Goal: Transaction & Acquisition: Purchase product/service

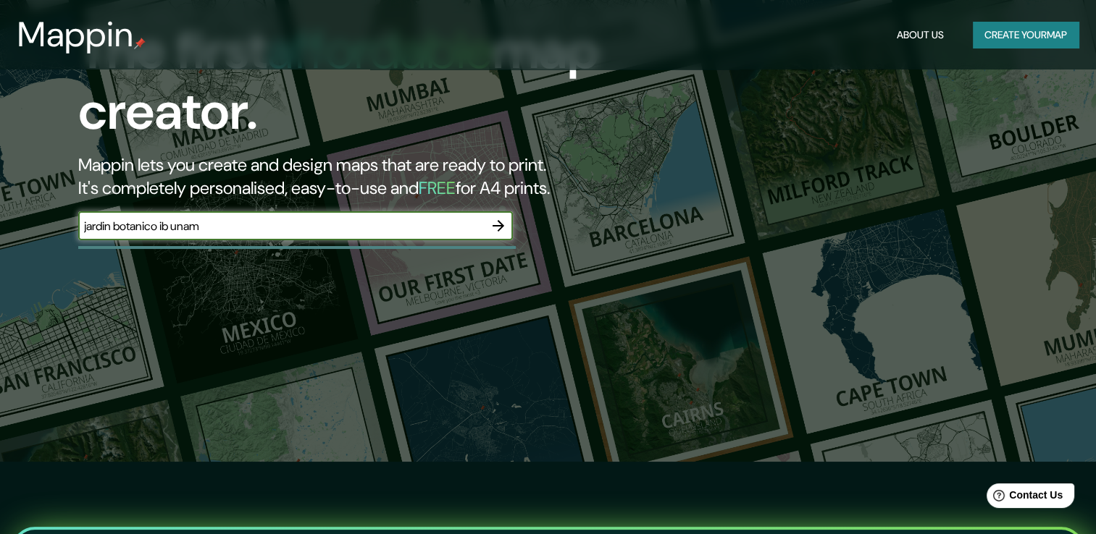
type input "jardin botanico ib unam"
click at [493, 226] on icon "button" at bounding box center [498, 226] width 12 height 12
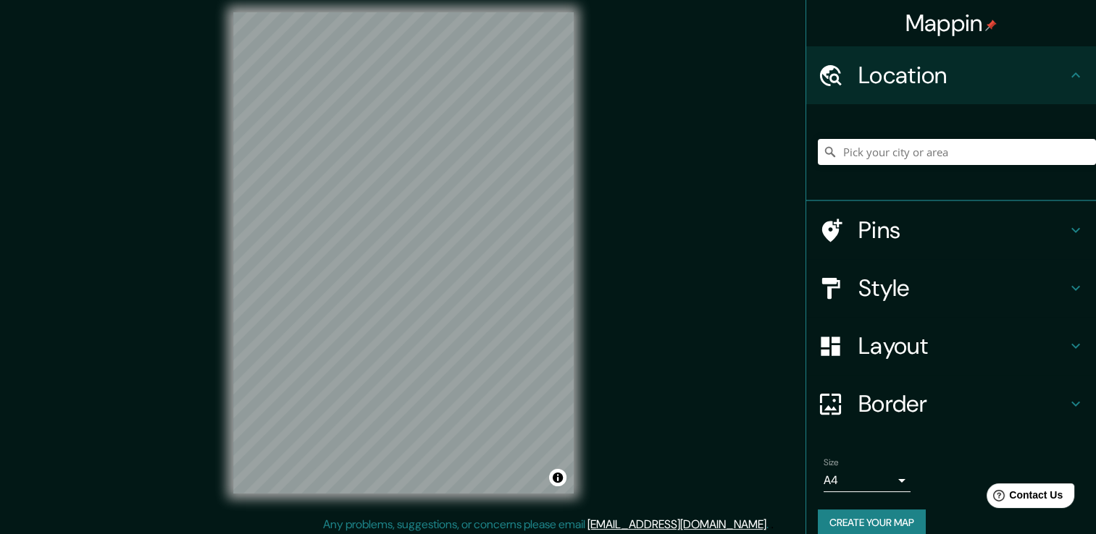
scroll to position [16, 0]
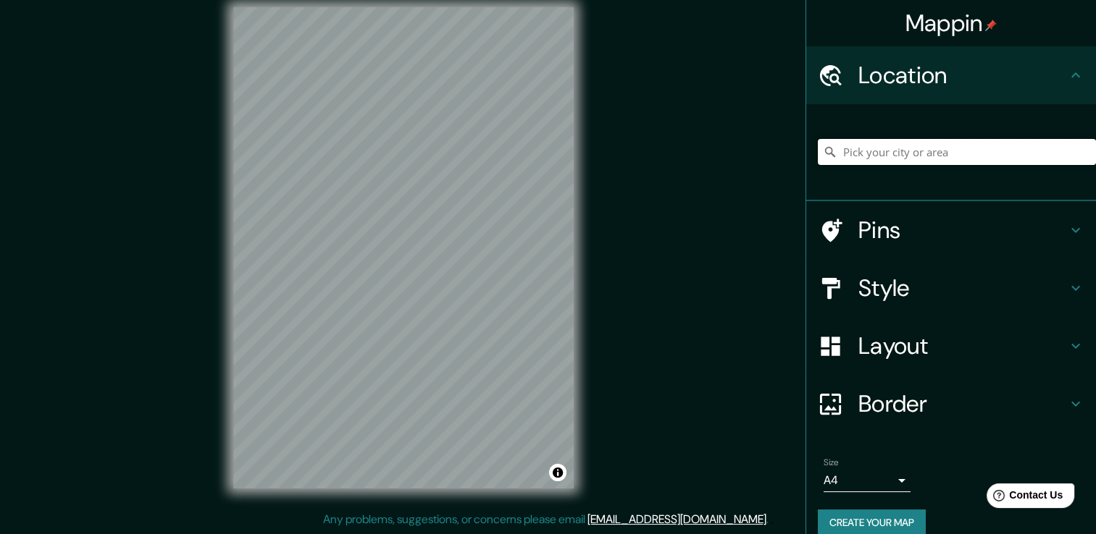
click at [862, 160] on input "Pick your city or area" at bounding box center [957, 152] width 278 height 26
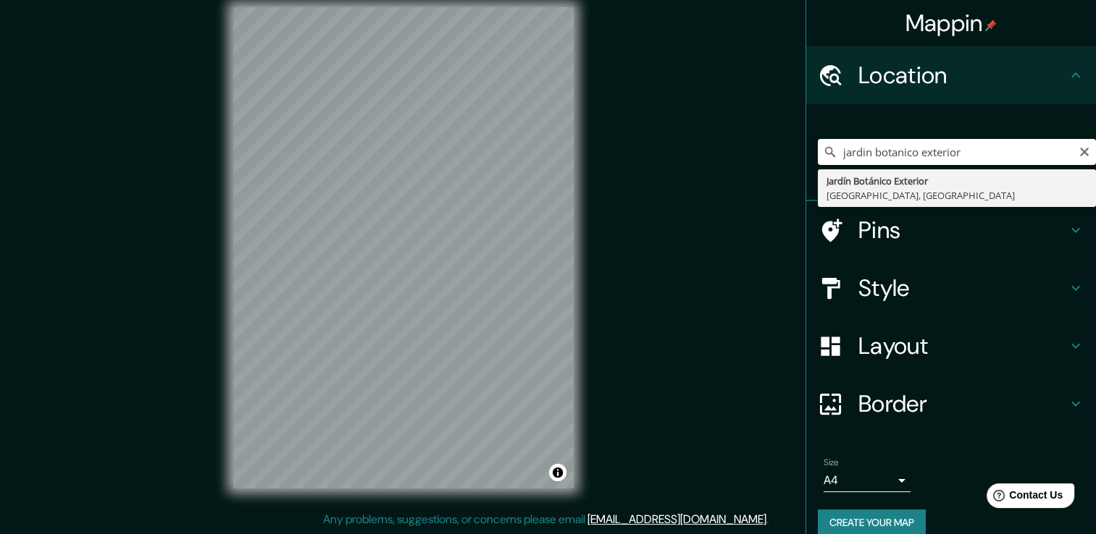
type input "Jardín Botánico Exterior, 04510 Ciudad de México, México"
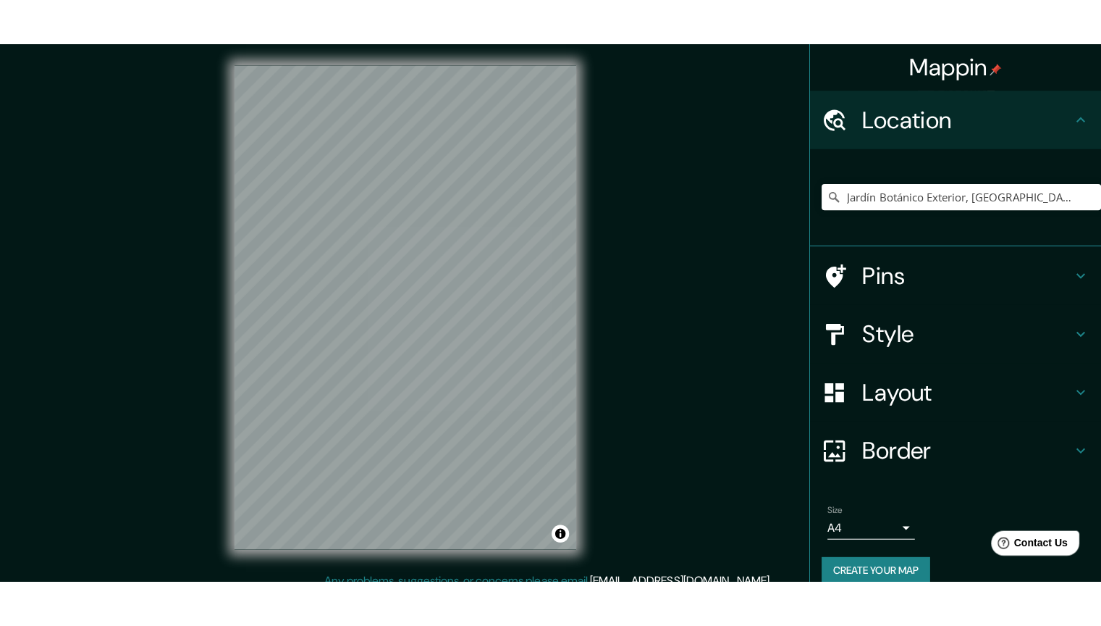
scroll to position [0, 0]
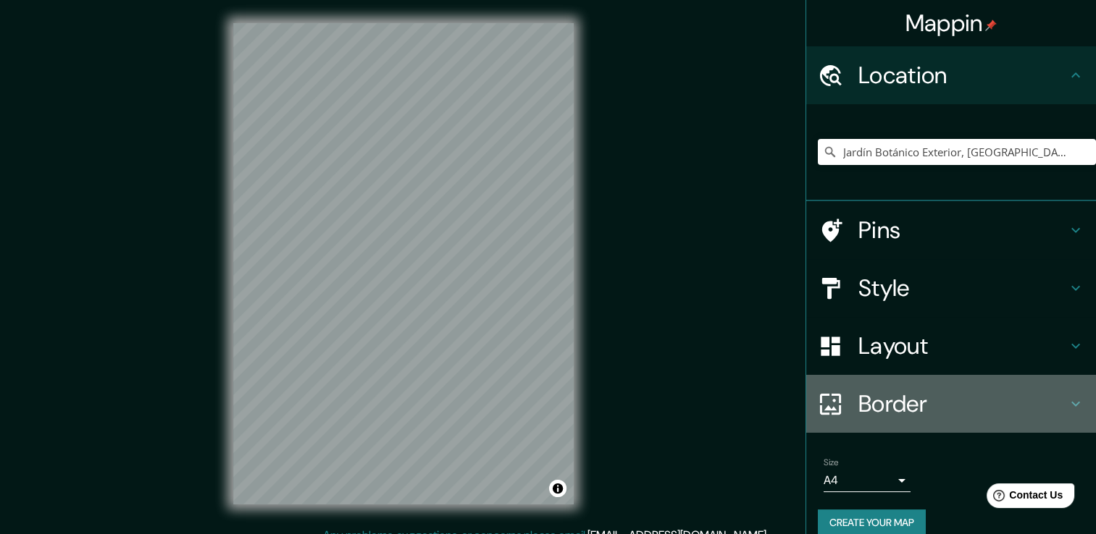
click at [832, 404] on div at bounding box center [838, 404] width 41 height 25
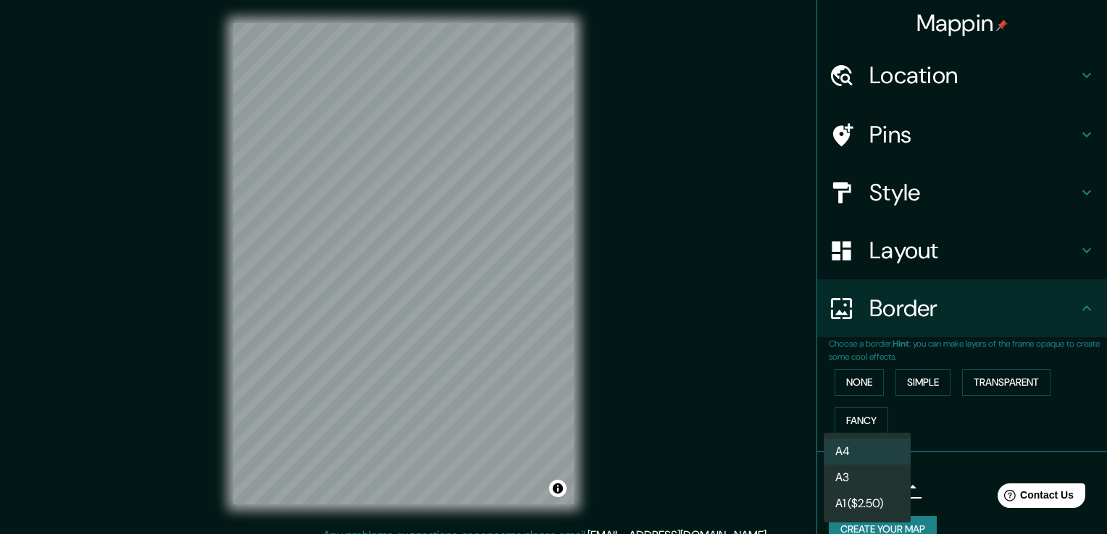
click at [892, 485] on body "Mappin Location Jardín Botánico Exterior, 04510 Ciudad de México, México Pins S…" at bounding box center [553, 267] width 1107 height 534
click at [876, 479] on li "A3" at bounding box center [866, 478] width 87 height 26
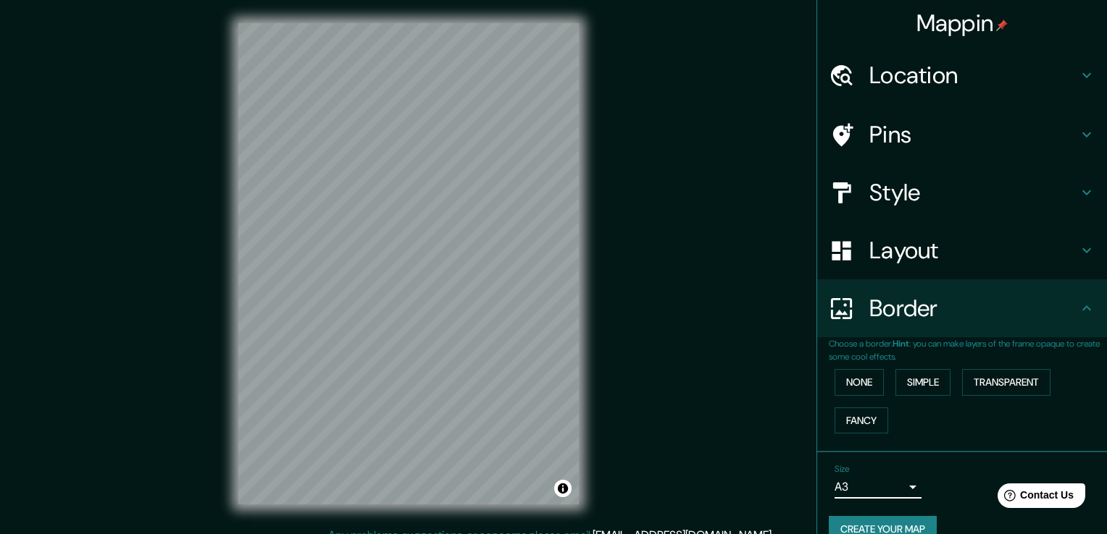
click at [881, 487] on body "Mappin Location Jardín Botánico Exterior, 04510 Ciudad de México, México Pins S…" at bounding box center [553, 267] width 1107 height 534
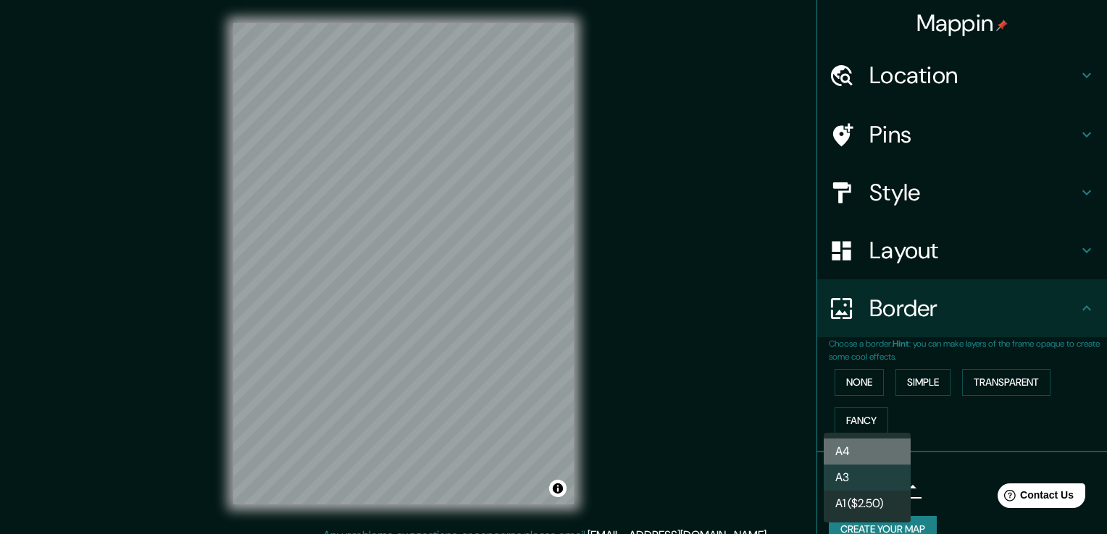
click at [875, 456] on li "A4" at bounding box center [866, 452] width 87 height 26
type input "single"
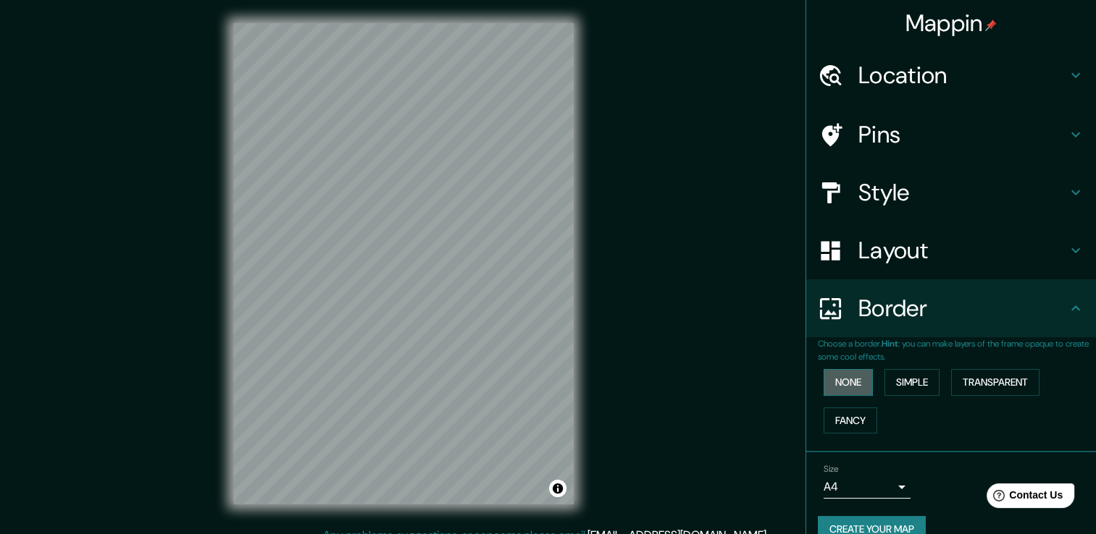
click at [846, 379] on button "None" at bounding box center [847, 382] width 49 height 27
click at [1067, 193] on icon at bounding box center [1075, 192] width 17 height 17
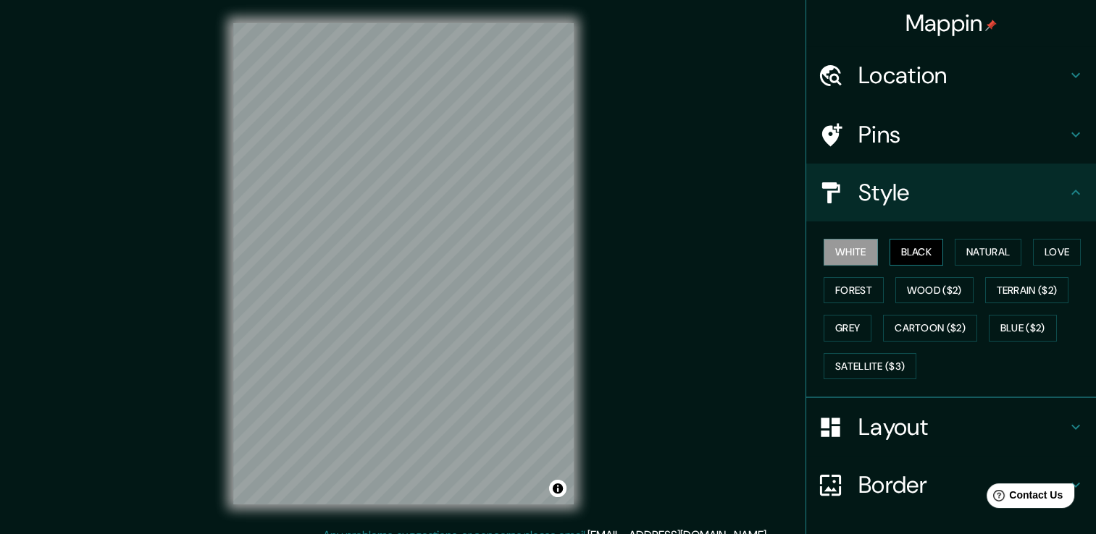
click at [913, 252] on button "Black" at bounding box center [916, 252] width 54 height 27
click at [834, 252] on button "White" at bounding box center [850, 252] width 54 height 27
click at [991, 255] on button "Natural" at bounding box center [987, 252] width 67 height 27
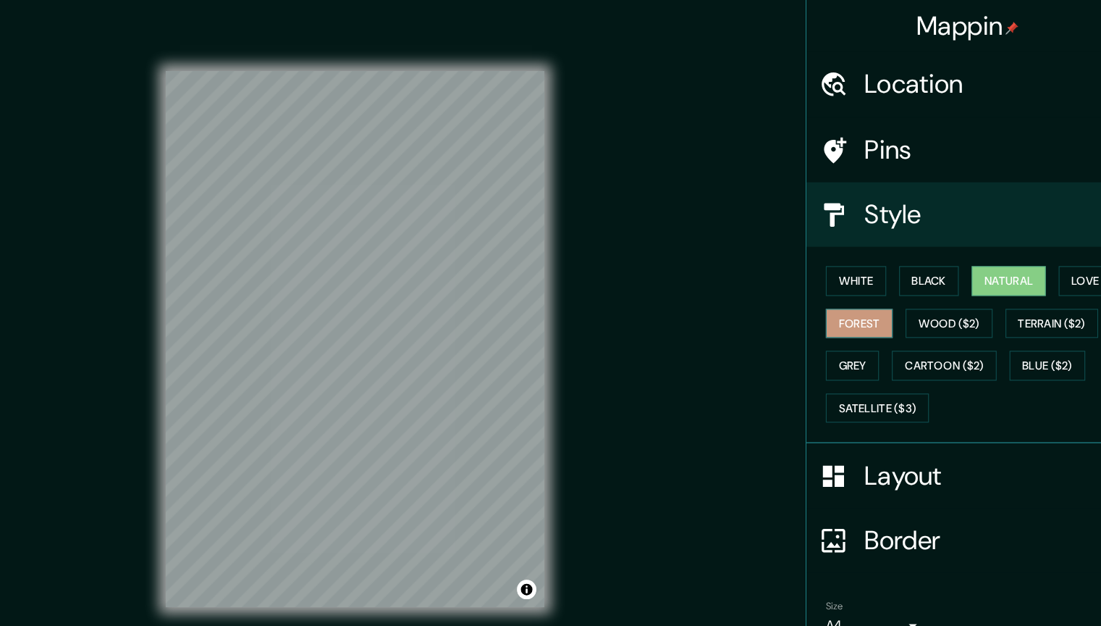
click at [852, 285] on button "Forest" at bounding box center [859, 290] width 60 height 27
click at [975, 258] on button "Natural" at bounding box center [993, 252] width 67 height 27
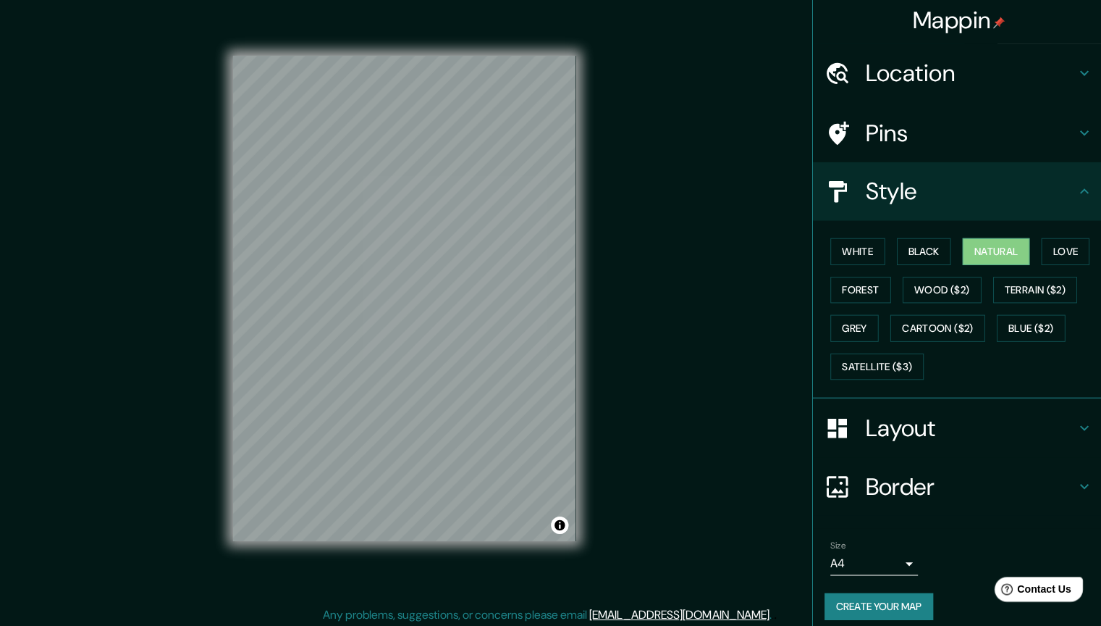
scroll to position [7, 0]
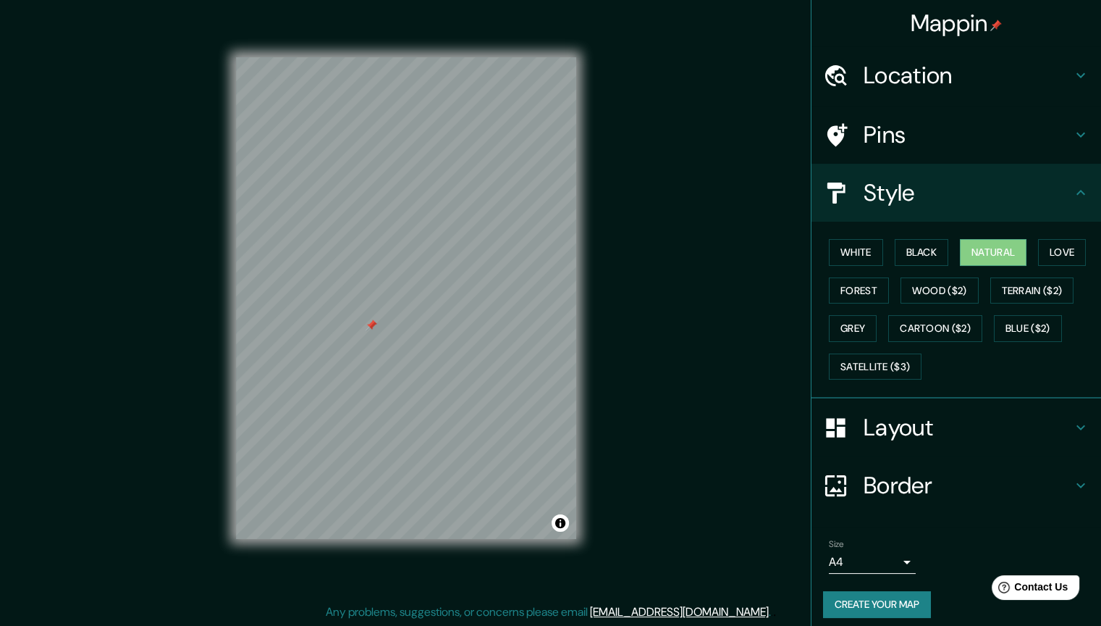
click at [377, 322] on div at bounding box center [372, 325] width 12 height 12
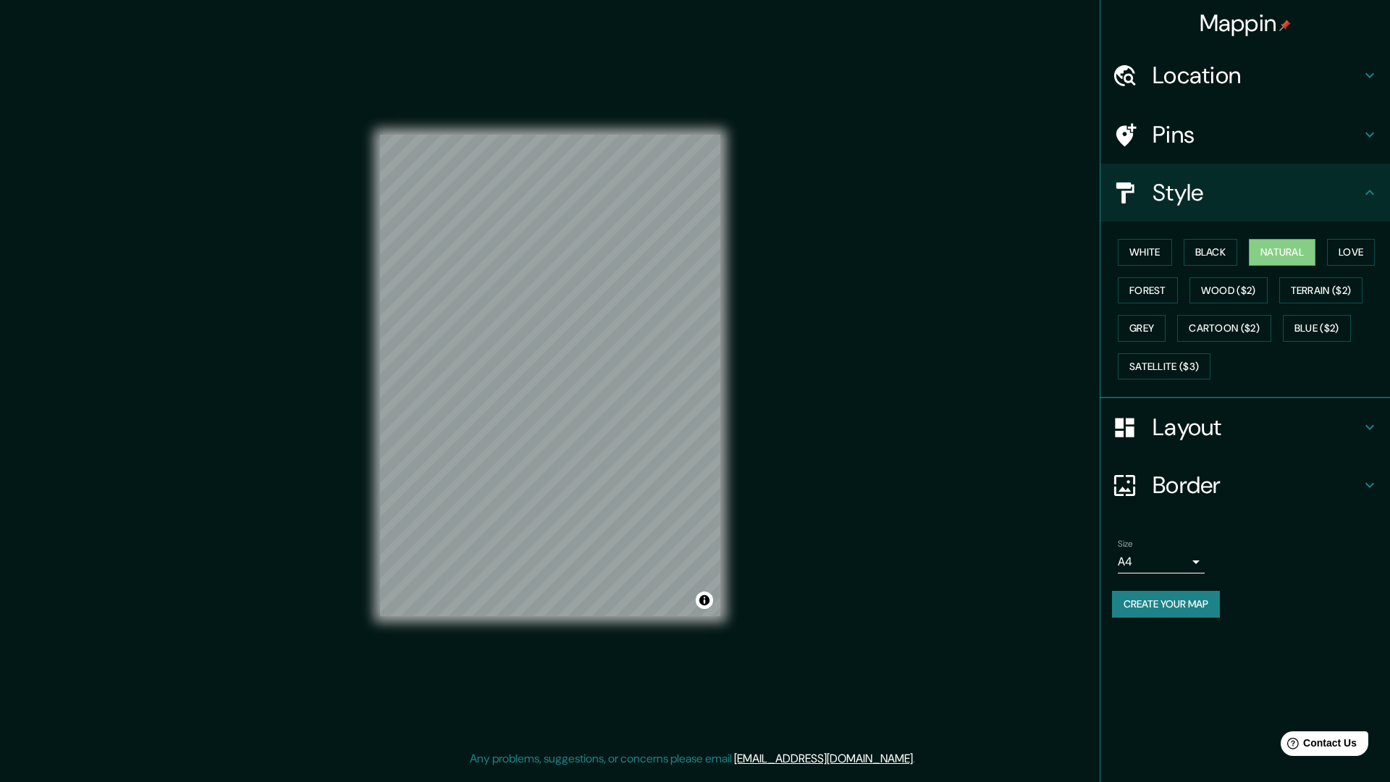
click at [1095, 26] on h4 "Mappin" at bounding box center [1246, 23] width 92 height 29
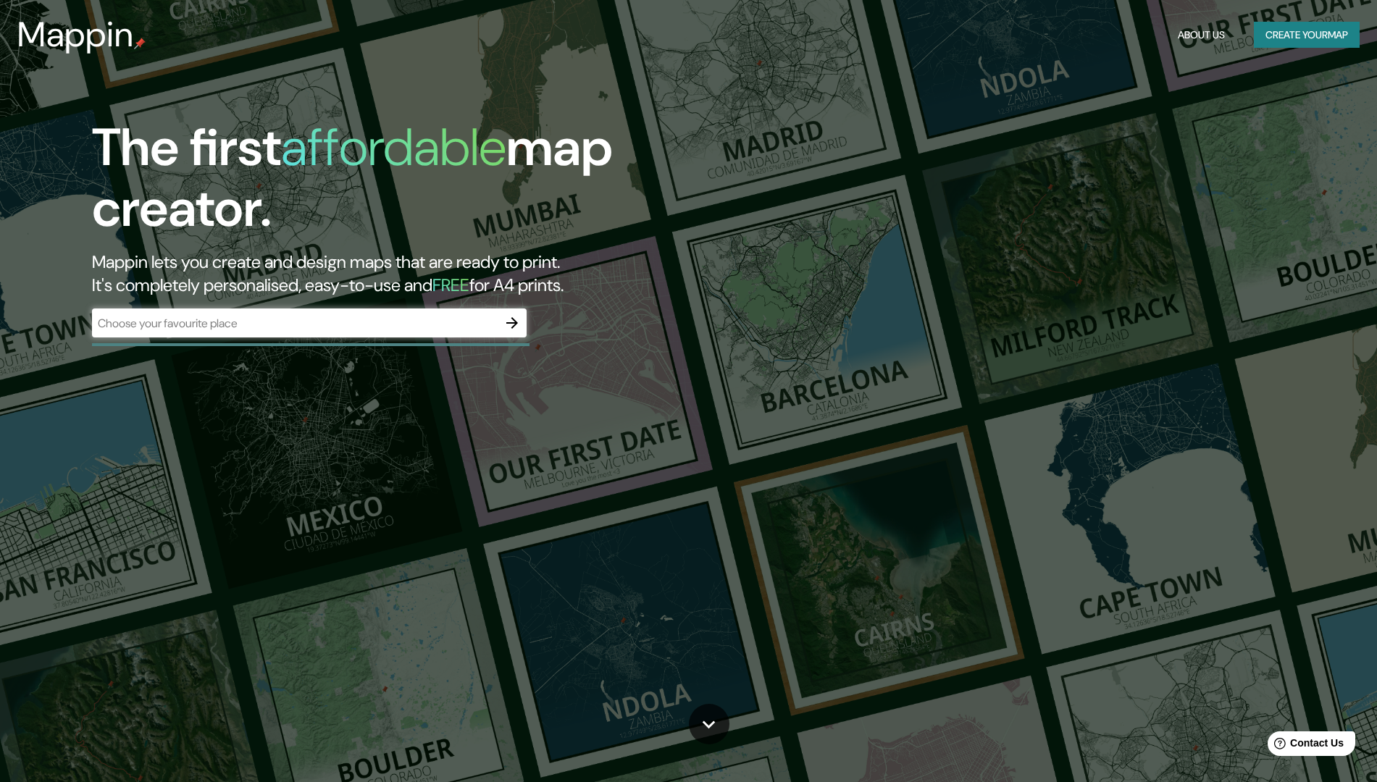
click at [1095, 534] on div "The first affordable map creator. Mappin lets you create and design maps that a…" at bounding box center [688, 391] width 1377 height 782
click at [1095, 0] on header "Mappin About Us Create your map" at bounding box center [688, 35] width 1377 height 70
click at [510, 322] on icon "button" at bounding box center [512, 323] width 12 height 12
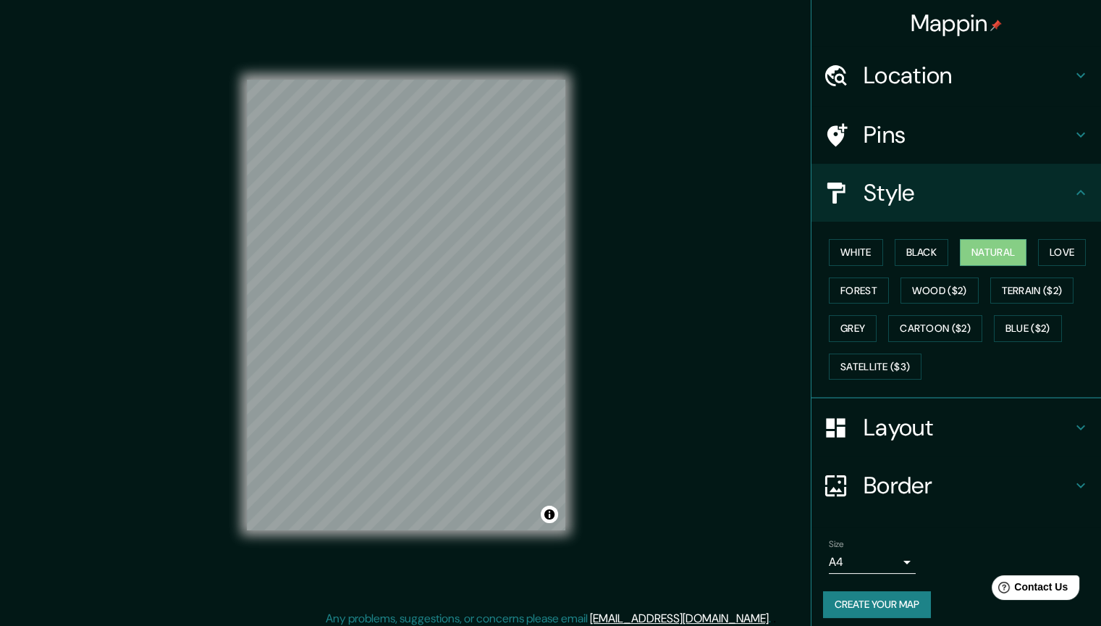
click at [1074, 88] on div "Location" at bounding box center [957, 75] width 290 height 58
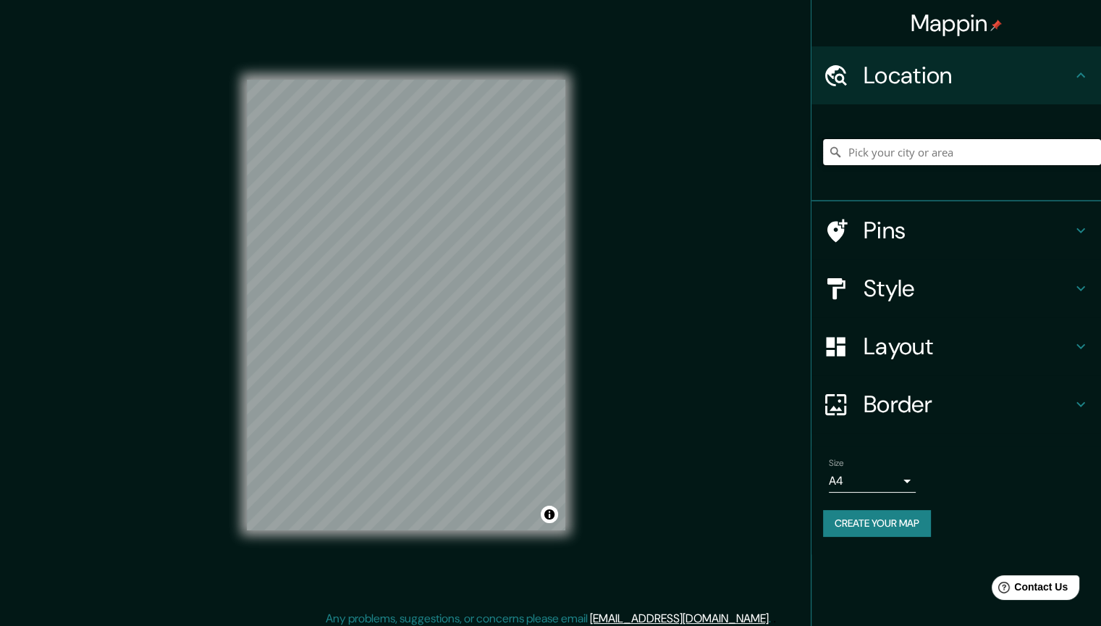
click at [950, 151] on input "Pick your city or area" at bounding box center [962, 152] width 278 height 26
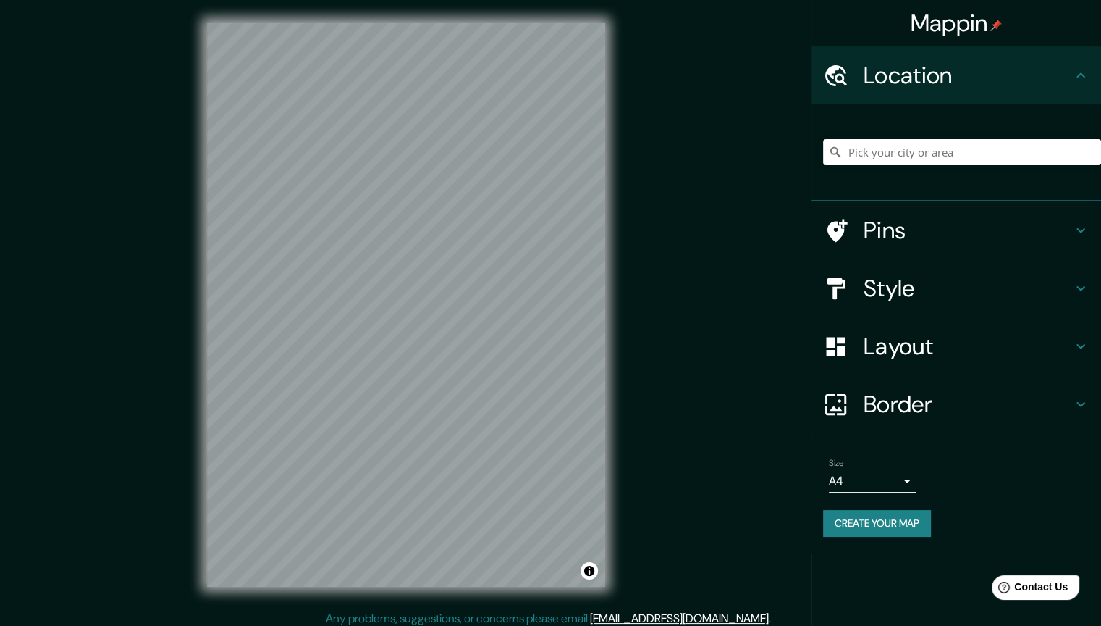
click at [901, 130] on div at bounding box center [962, 152] width 278 height 72
drag, startPoint x: 912, startPoint y: 141, endPoint x: 912, endPoint y: 153, distance: 11.6
click at [912, 144] on input "Pick your city or area" at bounding box center [962, 152] width 278 height 26
